Goal: Information Seeking & Learning: Learn about a topic

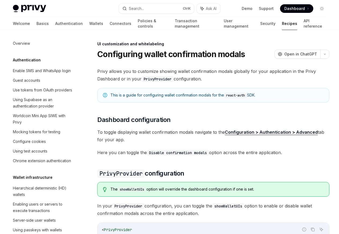
scroll to position [234, 0]
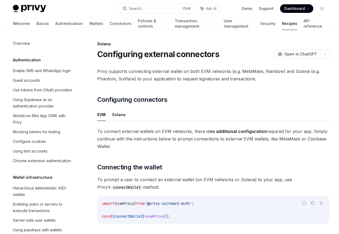
scroll to position [858, 0]
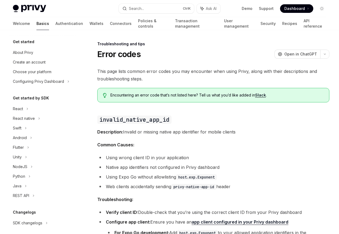
scroll to position [51, 0]
